Goal: Information Seeking & Learning: Learn about a topic

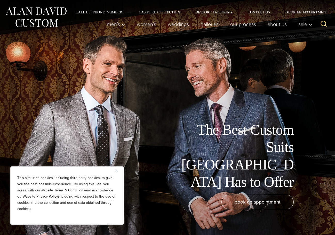
click at [115, 170] on img "Close" at bounding box center [116, 171] width 2 height 2
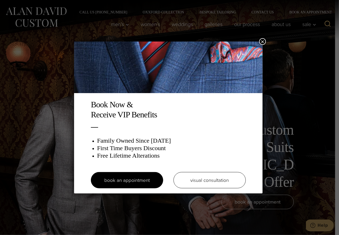
click at [265, 40] on button "×" at bounding box center [262, 41] width 7 height 7
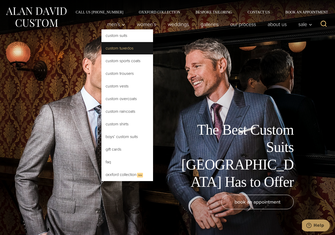
click at [111, 49] on link "Custom Tuxedos" at bounding box center [127, 48] width 52 height 12
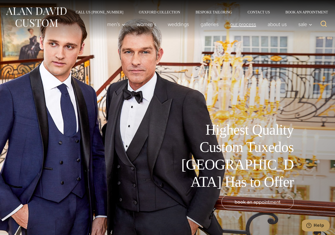
click at [241, 23] on link "Our Process" at bounding box center [242, 24] width 37 height 10
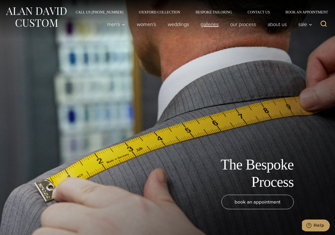
click at [210, 23] on link "Galleries" at bounding box center [210, 24] width 30 height 10
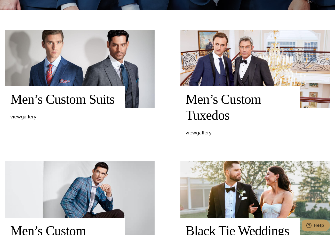
scroll to position [228, 0]
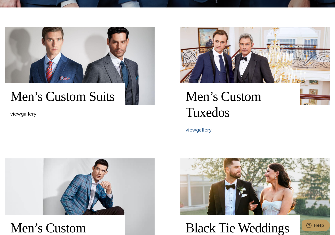
click at [196, 132] on span "view Men’s Custom Tuxedos gallery" at bounding box center [199, 130] width 26 height 8
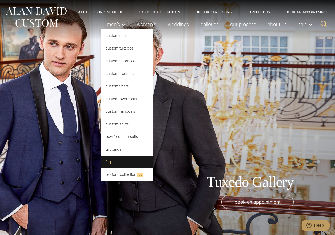
click at [113, 160] on link "FAQ" at bounding box center [127, 162] width 52 height 12
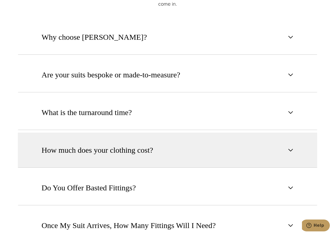
scroll to position [313, 0]
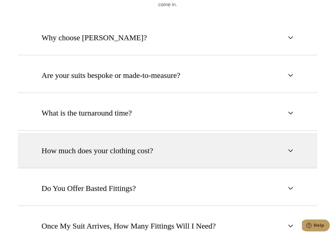
click at [141, 154] on span "How much does your clothing cost?" at bounding box center [97, 150] width 111 height 11
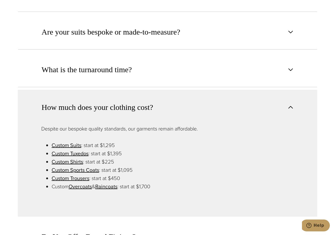
scroll to position [358, 0]
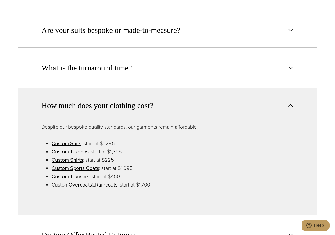
click at [148, 110] on span "How much does your clothing cost?" at bounding box center [97, 105] width 111 height 11
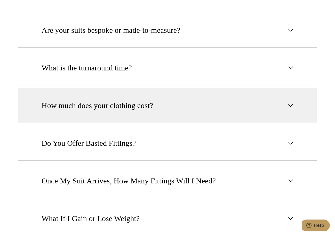
click at [148, 110] on span "How much does your clothing cost?" at bounding box center [97, 105] width 111 height 11
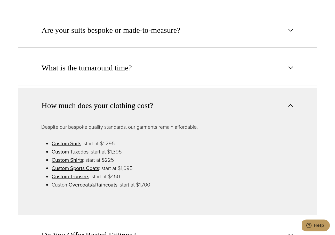
click at [148, 110] on span "How much does your clothing cost?" at bounding box center [97, 105] width 111 height 11
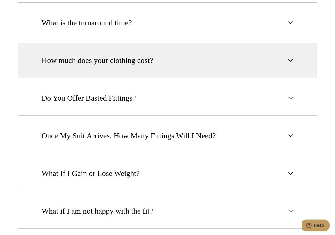
scroll to position [405, 0]
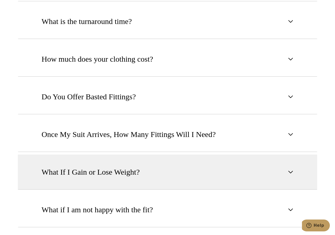
click at [127, 167] on span "What If I Gain or Lose Weight?" at bounding box center [91, 171] width 98 height 11
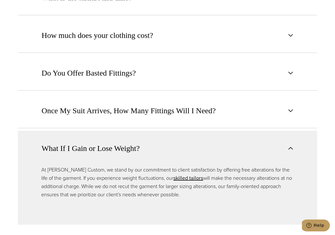
scroll to position [429, 0]
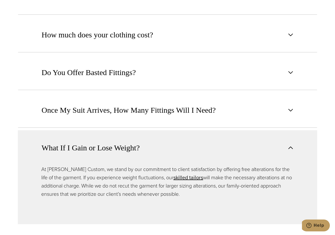
click at [127, 146] on span "What If I Gain or Lose Weight?" at bounding box center [91, 147] width 98 height 11
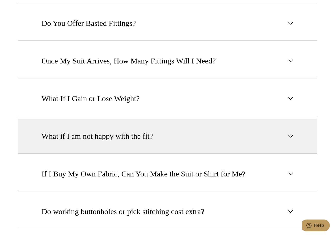
scroll to position [478, 0]
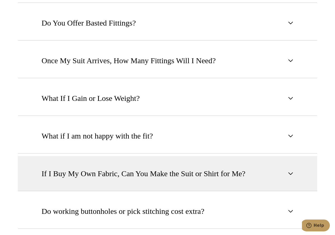
click at [125, 177] on span "If I Buy My Own Fabric, Can You Make the Suit or Shirt for Me?" at bounding box center [144, 173] width 204 height 11
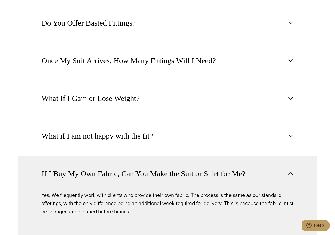
click at [127, 170] on span "If I Buy My Own Fabric, Can You Make the Suit or Shirt for Me?" at bounding box center [144, 173] width 204 height 11
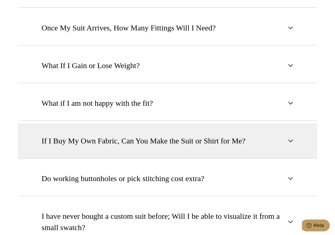
scroll to position [512, 0]
